Goal: Task Accomplishment & Management: Manage account settings

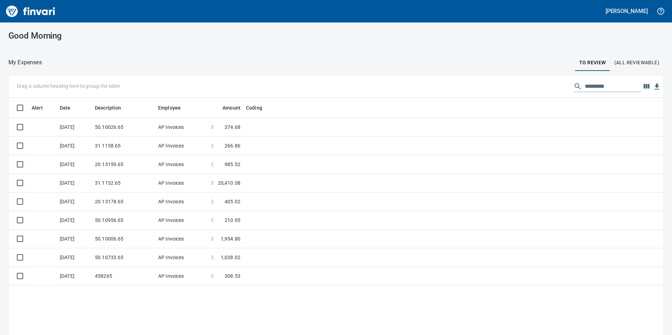
scroll to position [253, 644]
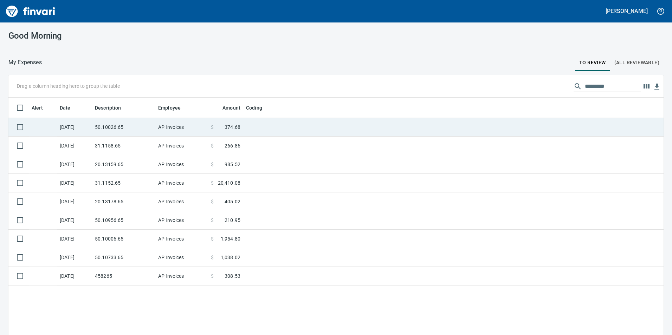
click at [239, 132] on td "$ 374.68" at bounding box center [225, 127] width 35 height 19
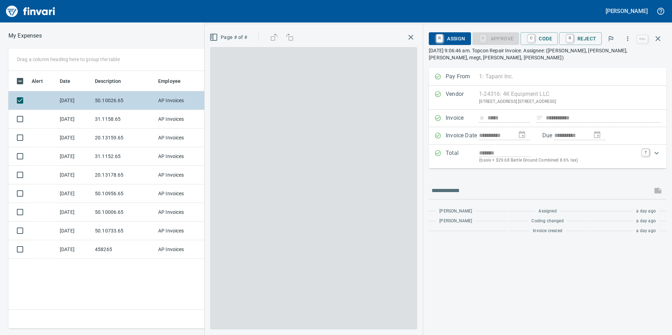
scroll to position [253, 474]
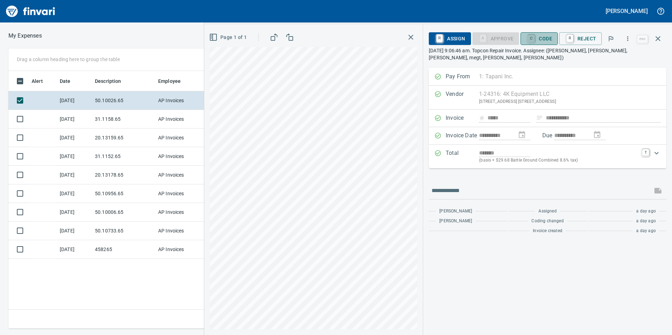
click at [532, 38] on link "C" at bounding box center [531, 39] width 7 height 8
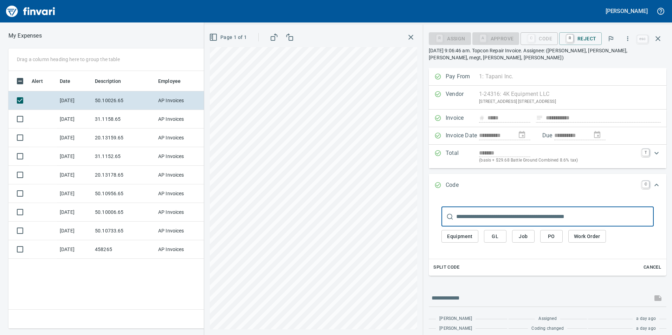
click at [495, 230] on div "Equipment GL Job PO Work Order" at bounding box center [547, 237] width 212 height 20
click at [496, 240] on span "GL" at bounding box center [494, 236] width 11 height 9
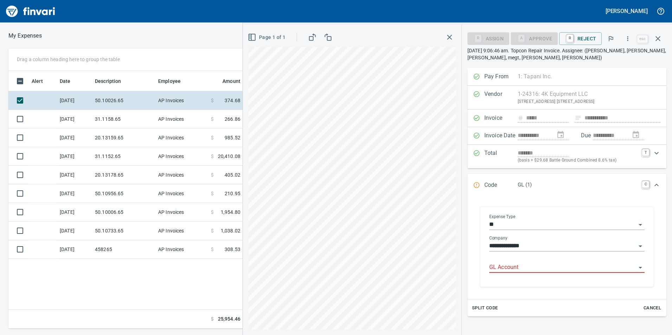
click at [497, 262] on div "GL Account" at bounding box center [566, 265] width 155 height 16
click at [516, 282] on li "6050.65.10: SMTC Repair" at bounding box center [564, 285] width 149 height 17
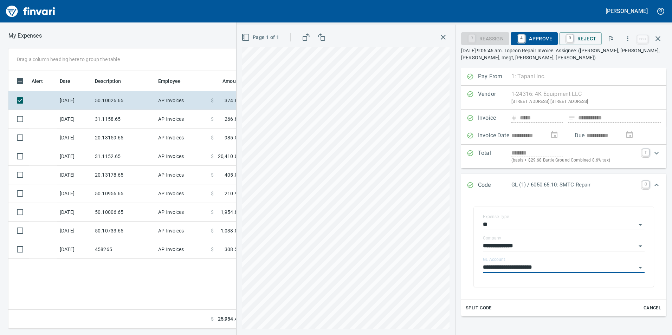
type input "**********"
click at [541, 35] on span "A Approve" at bounding box center [534, 39] width 36 height 12
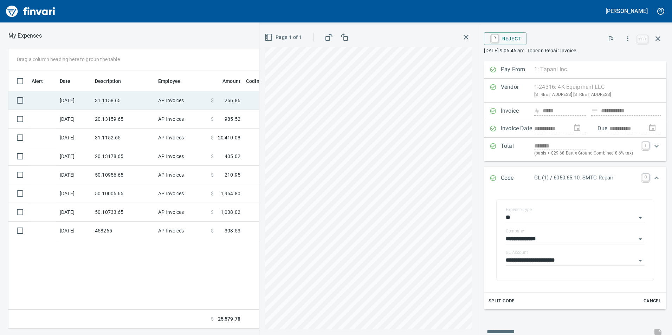
click at [153, 104] on td "31.1158.65" at bounding box center [123, 100] width 63 height 19
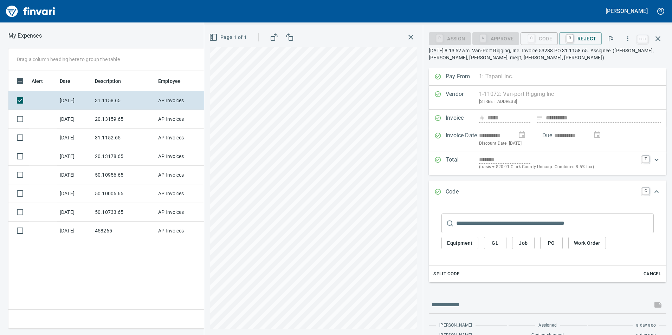
click at [496, 242] on span "GL" at bounding box center [494, 243] width 11 height 9
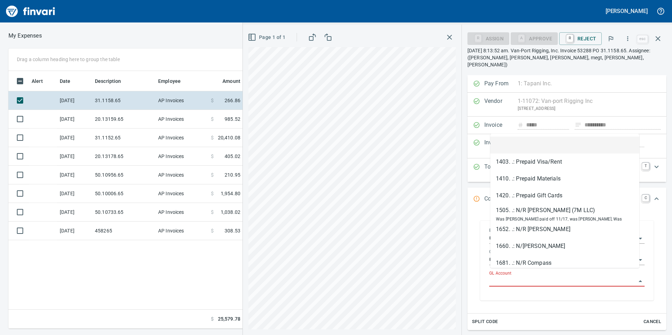
click at [527, 277] on input "GL Account" at bounding box center [562, 281] width 147 height 10
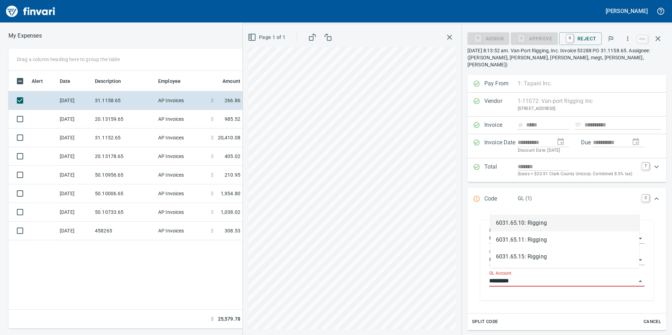
scroll to position [253, 474]
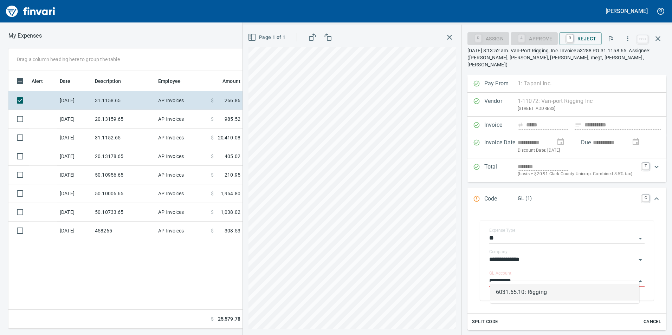
click at [527, 295] on li "6031.65.10: Rigging" at bounding box center [564, 292] width 149 height 17
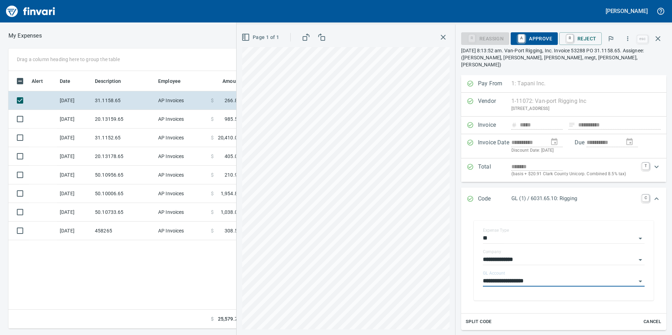
type input "**********"
click at [533, 41] on span "A Approve" at bounding box center [534, 39] width 36 height 12
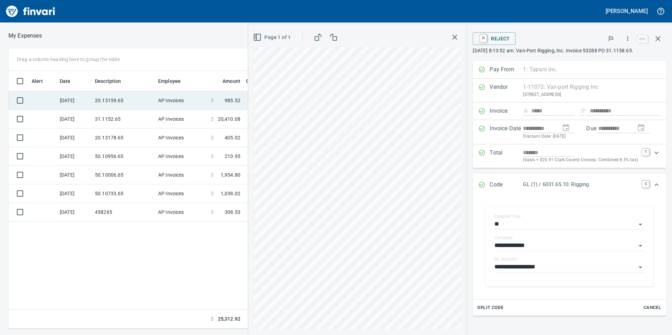
click at [150, 98] on td "20.13159.65" at bounding box center [123, 100] width 63 height 19
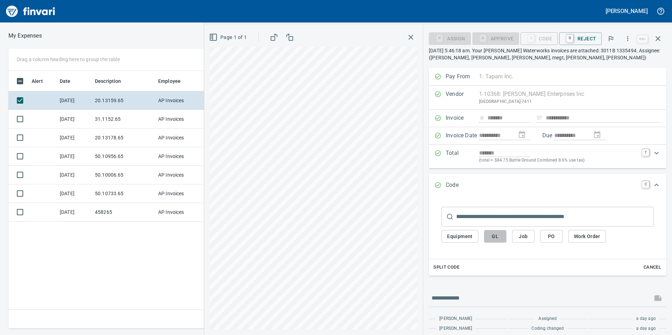
click at [497, 235] on span "GL" at bounding box center [494, 236] width 11 height 9
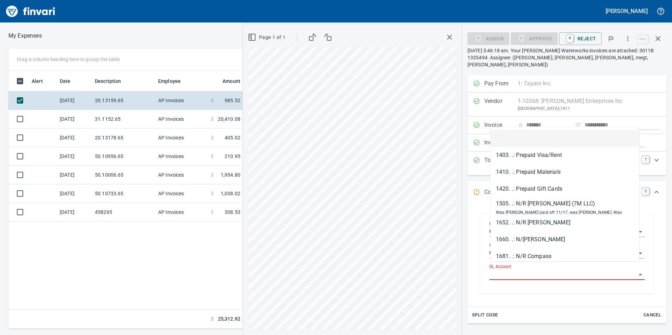
click at [498, 270] on input "GL Account" at bounding box center [562, 275] width 147 height 10
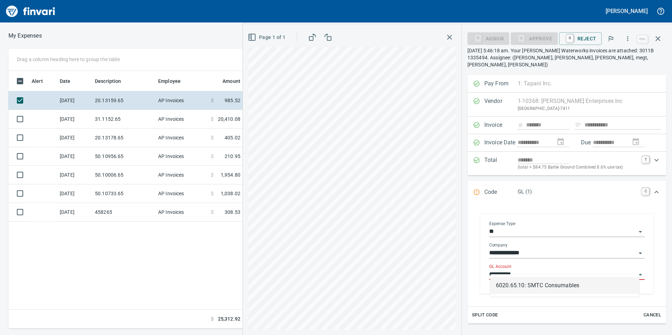
scroll to position [253, 474]
click at [516, 279] on li "6020.65.10: SMTC Consumables" at bounding box center [564, 285] width 149 height 17
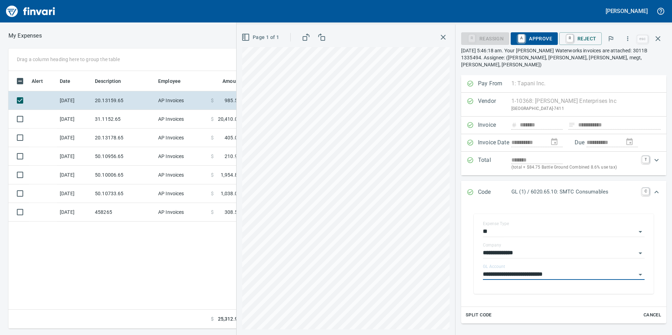
type input "**********"
click at [539, 35] on span "A Approve" at bounding box center [534, 39] width 36 height 12
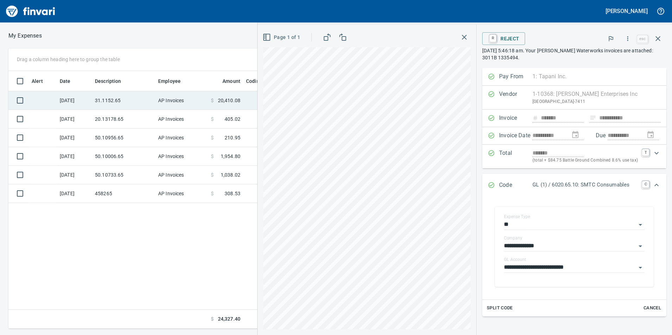
click at [180, 101] on td "AP Invoices" at bounding box center [181, 100] width 53 height 19
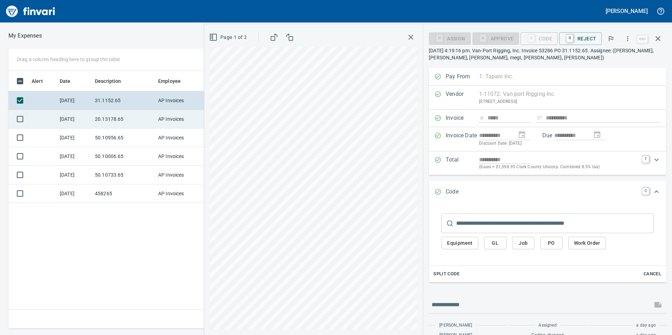
click at [120, 119] on td "20.13178.65" at bounding box center [123, 119] width 63 height 19
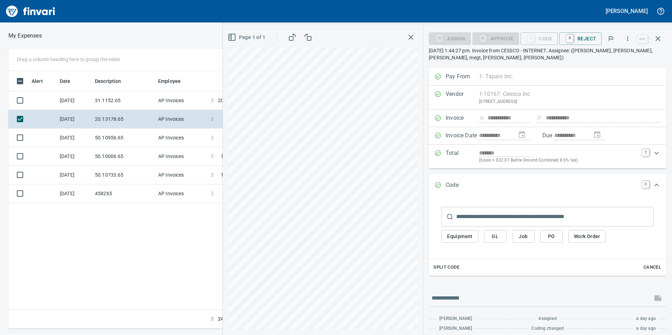
click at [483, 236] on div "Equipment GL Job PO Work Order" at bounding box center [547, 237] width 212 height 20
click at [490, 236] on span "GL" at bounding box center [494, 236] width 11 height 9
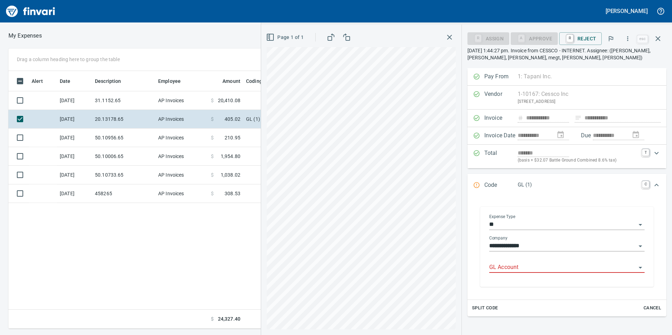
click at [496, 266] on input "GL Account" at bounding box center [562, 268] width 147 height 10
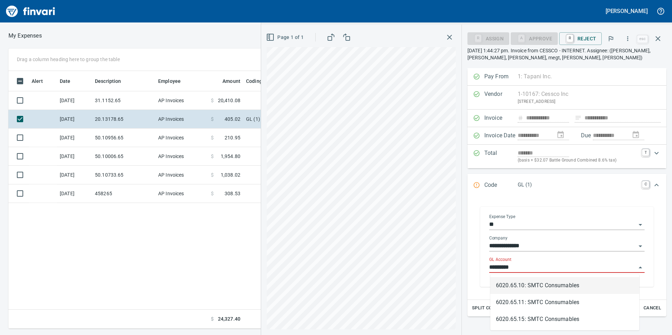
scroll to position [253, 474]
click at [509, 279] on li "6020.65.10: SMTC Consumables" at bounding box center [564, 285] width 149 height 17
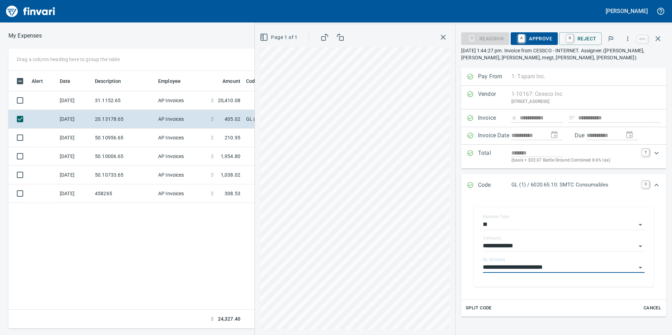
type input "**********"
click at [544, 36] on span "A Approve" at bounding box center [534, 39] width 36 height 12
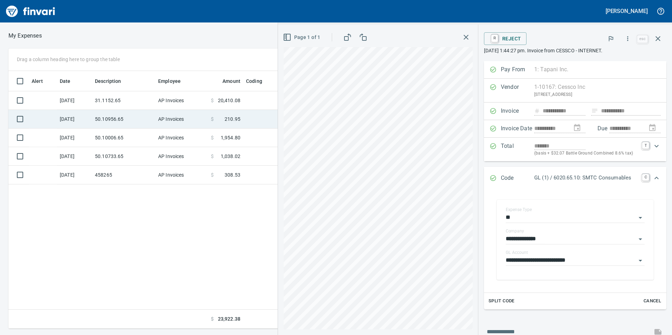
click at [143, 116] on td "50.10956.65" at bounding box center [123, 119] width 63 height 19
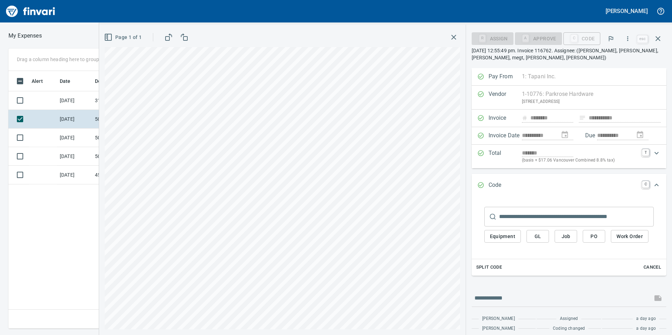
scroll to position [253, 474]
click at [539, 236] on span "GL" at bounding box center [537, 236] width 11 height 9
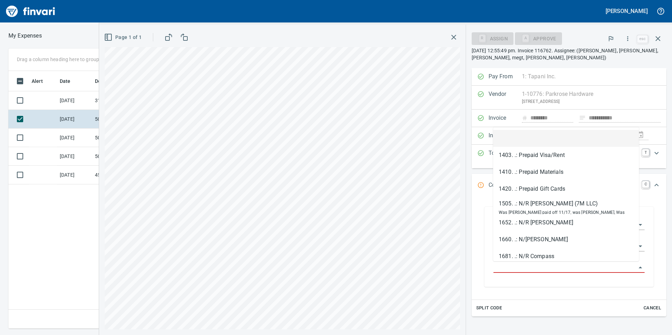
click at [547, 272] on input "GL Account" at bounding box center [564, 268] width 143 height 10
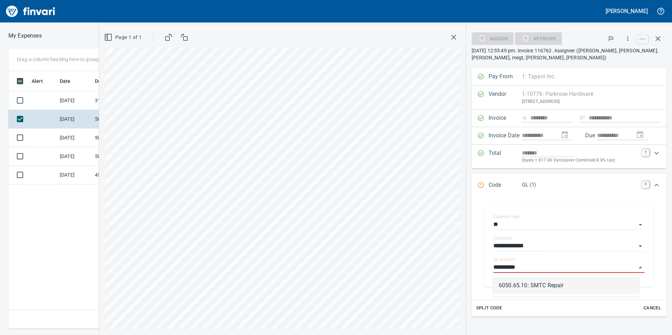
click at [562, 285] on li "6050.65.10: SMTC Repair" at bounding box center [566, 285] width 146 height 17
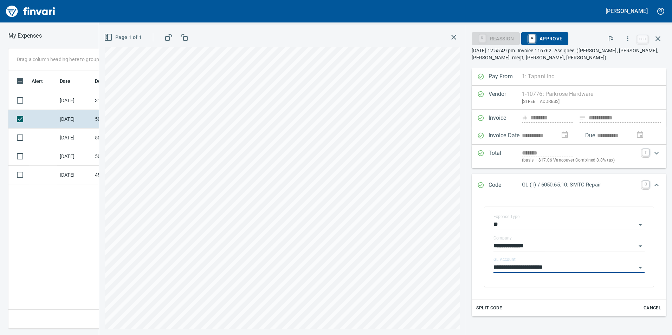
type input "**********"
click at [543, 36] on span "A Approve" at bounding box center [545, 39] width 36 height 12
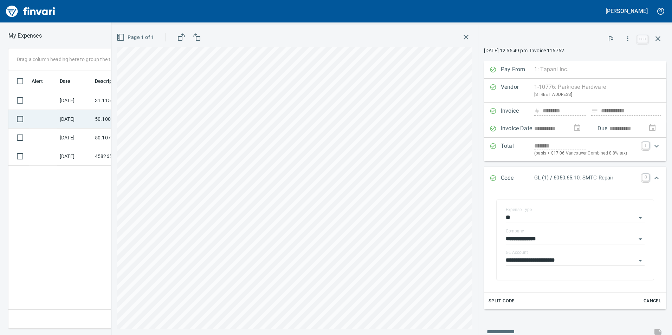
click at [100, 118] on td "50.10006.65" at bounding box center [123, 119] width 63 height 19
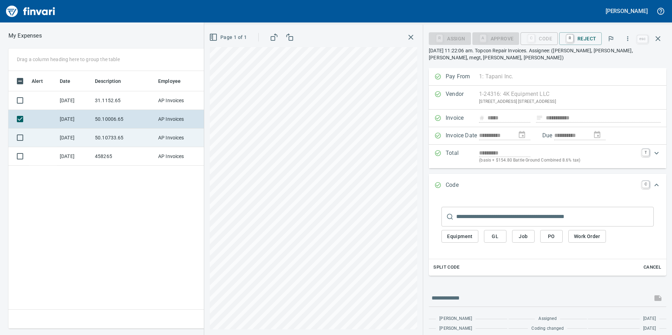
click at [145, 143] on td "50.10733.65" at bounding box center [123, 138] width 63 height 19
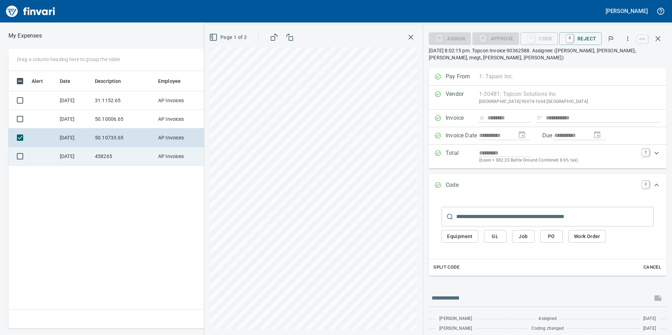
click at [146, 156] on td "458265" at bounding box center [123, 156] width 63 height 19
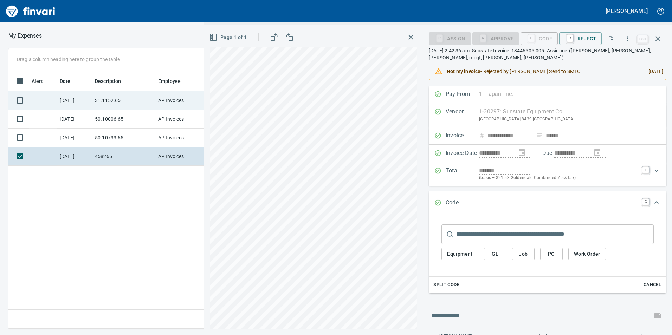
click at [147, 97] on td "31.1152.65" at bounding box center [123, 100] width 63 height 19
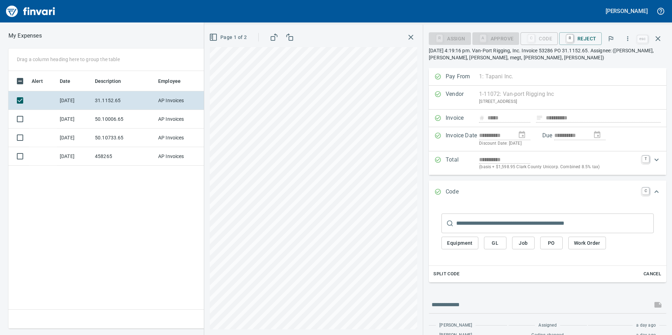
scroll to position [253, 474]
click at [492, 241] on span "GL" at bounding box center [494, 243] width 11 height 9
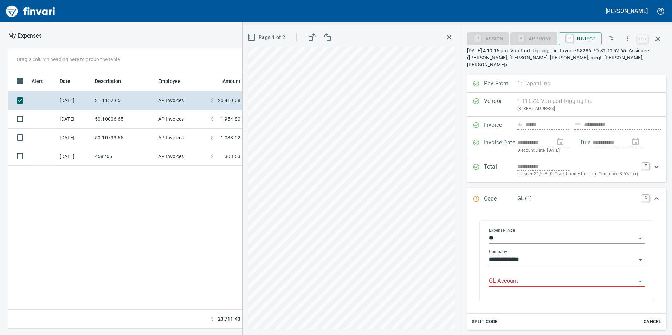
click at [523, 280] on div "GL Account" at bounding box center [567, 281] width 156 height 21
click at [530, 276] on input "GL Account" at bounding box center [562, 281] width 147 height 10
click at [539, 294] on li "6031.65.10: Rigging" at bounding box center [562, 292] width 153 height 17
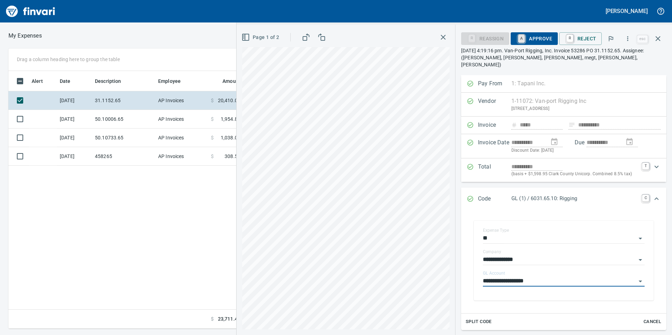
type input "**********"
click at [524, 38] on link "A" at bounding box center [521, 39] width 7 height 8
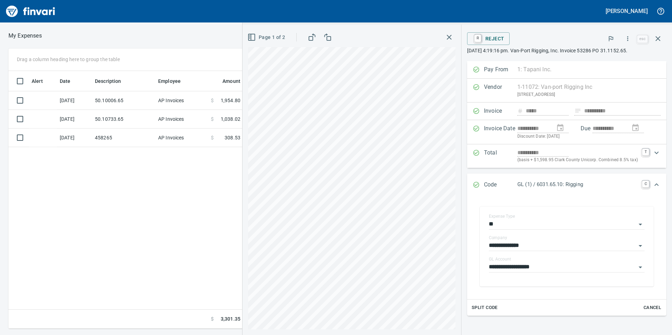
click at [105, 162] on div "Alert Date Description Employee Amount Coding [DATE] 50.10006.65 AP Invoices $ …" at bounding box center [247, 200] width 479 height 258
